Goal: Task Accomplishment & Management: Manage account settings

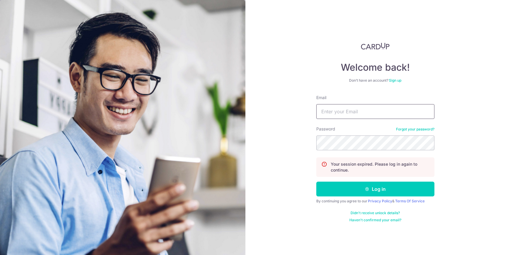
click at [326, 112] on input "Email" at bounding box center [375, 111] width 118 height 15
type input "[EMAIL_ADDRESS][DOMAIN_NAME]"
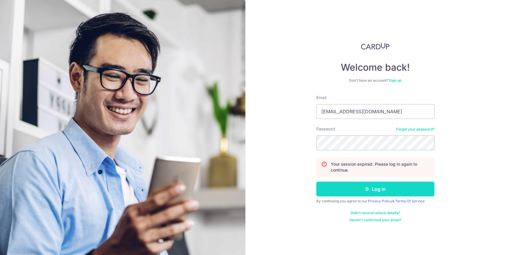
click at [335, 187] on button "Log in" at bounding box center [375, 188] width 118 height 15
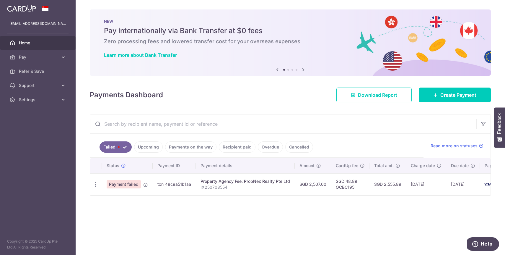
click at [158, 145] on link "Upcoming" at bounding box center [148, 146] width 29 height 11
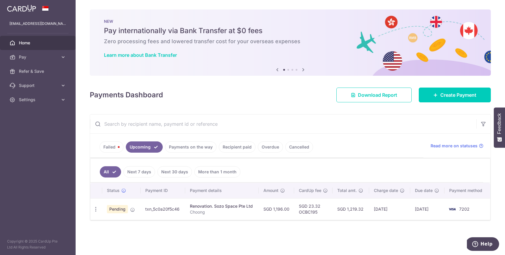
click at [106, 144] on link "Failed" at bounding box center [112, 146] width 24 height 11
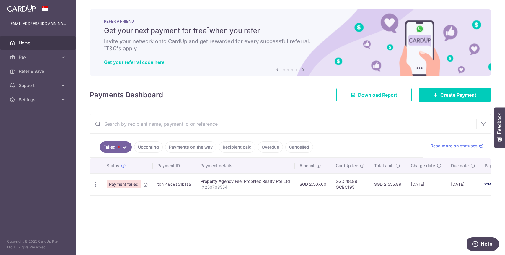
click at [128, 184] on span "Payment failed" at bounding box center [124, 184] width 34 height 8
click at [147, 146] on link "Upcoming" at bounding box center [148, 146] width 29 height 11
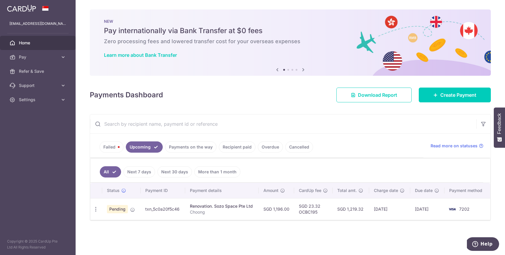
click at [113, 150] on link "Failed" at bounding box center [112, 146] width 24 height 11
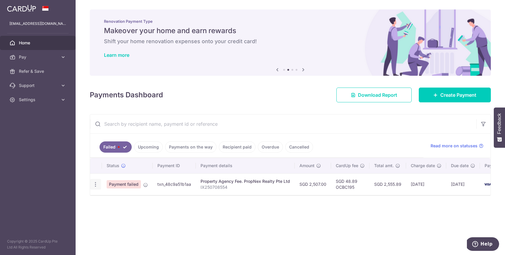
click at [95, 186] on icon "button" at bounding box center [95, 184] width 6 height 6
click at [110, 199] on span "Update payment" at bounding box center [127, 200] width 40 height 7
radio input "true"
type input "2,507.00"
type input "IX250708554"
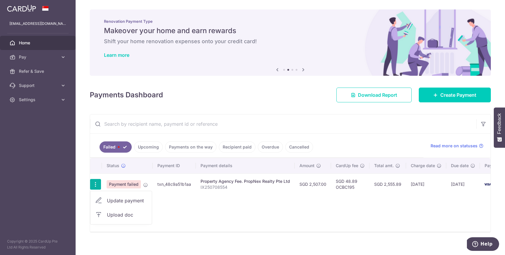
type input "OCBC195"
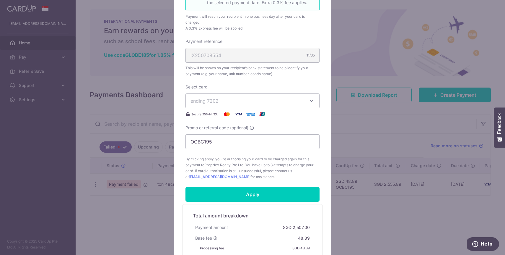
scroll to position [192, 0]
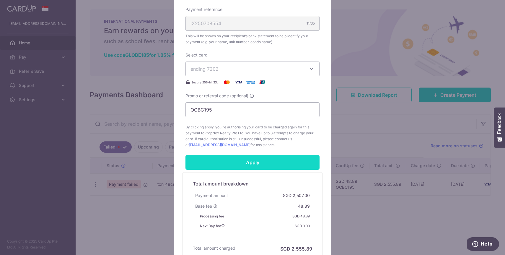
click at [213, 161] on input "Apply" at bounding box center [253, 162] width 134 height 15
